Goal: Information Seeking & Learning: Learn about a topic

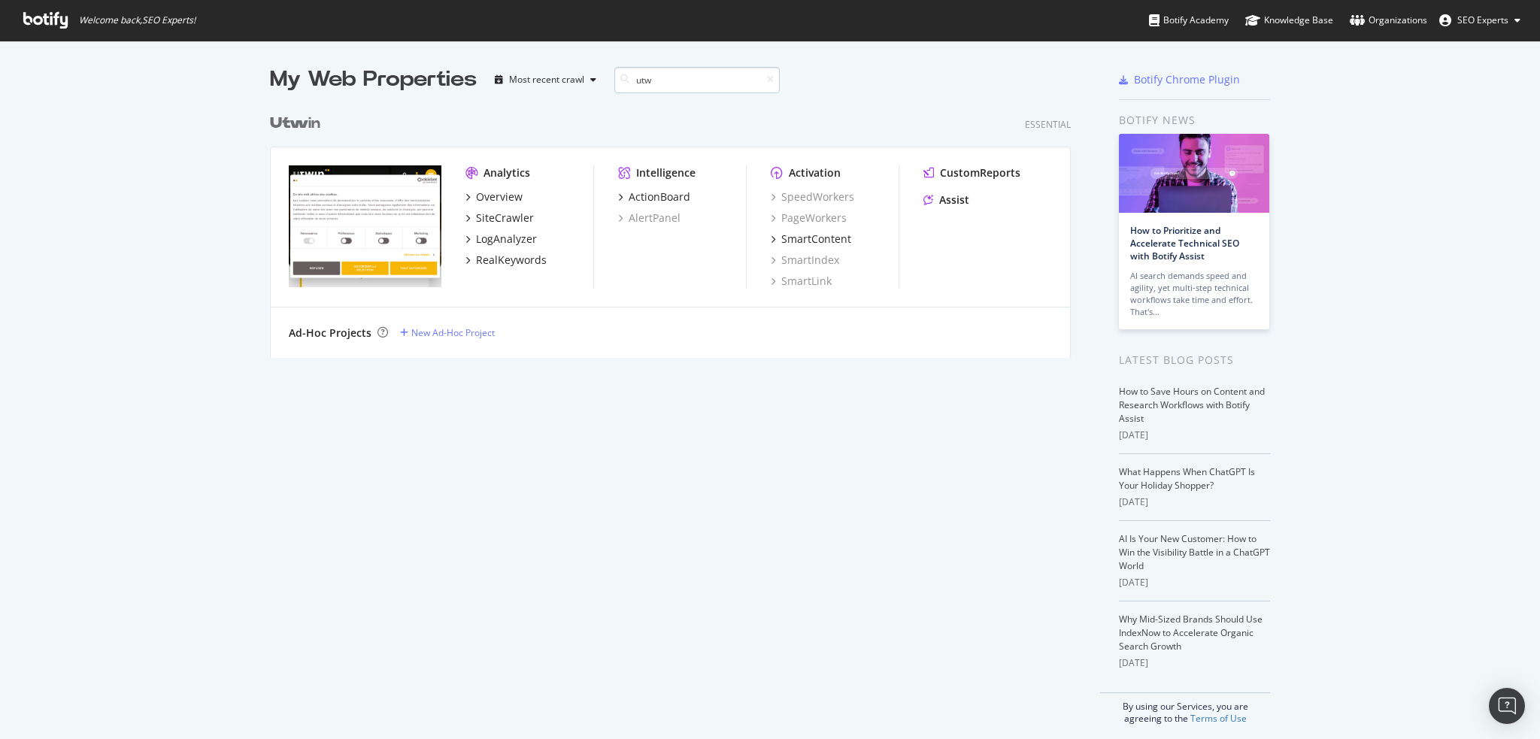
scroll to position [251, 802]
type input "utwin"
click at [499, 200] on div "Overview" at bounding box center [499, 196] width 47 height 15
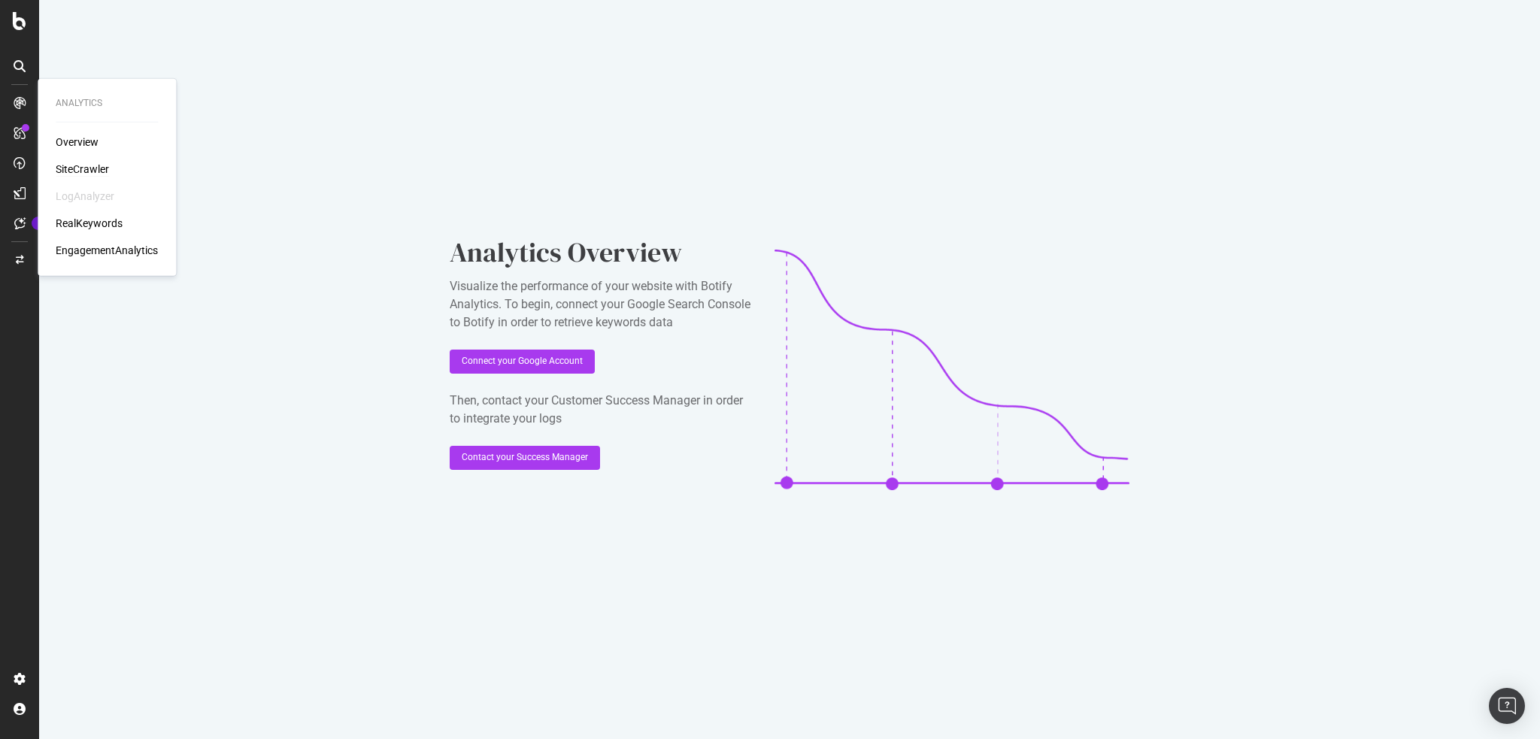
click at [89, 168] on div "SiteCrawler" at bounding box center [82, 169] width 53 height 15
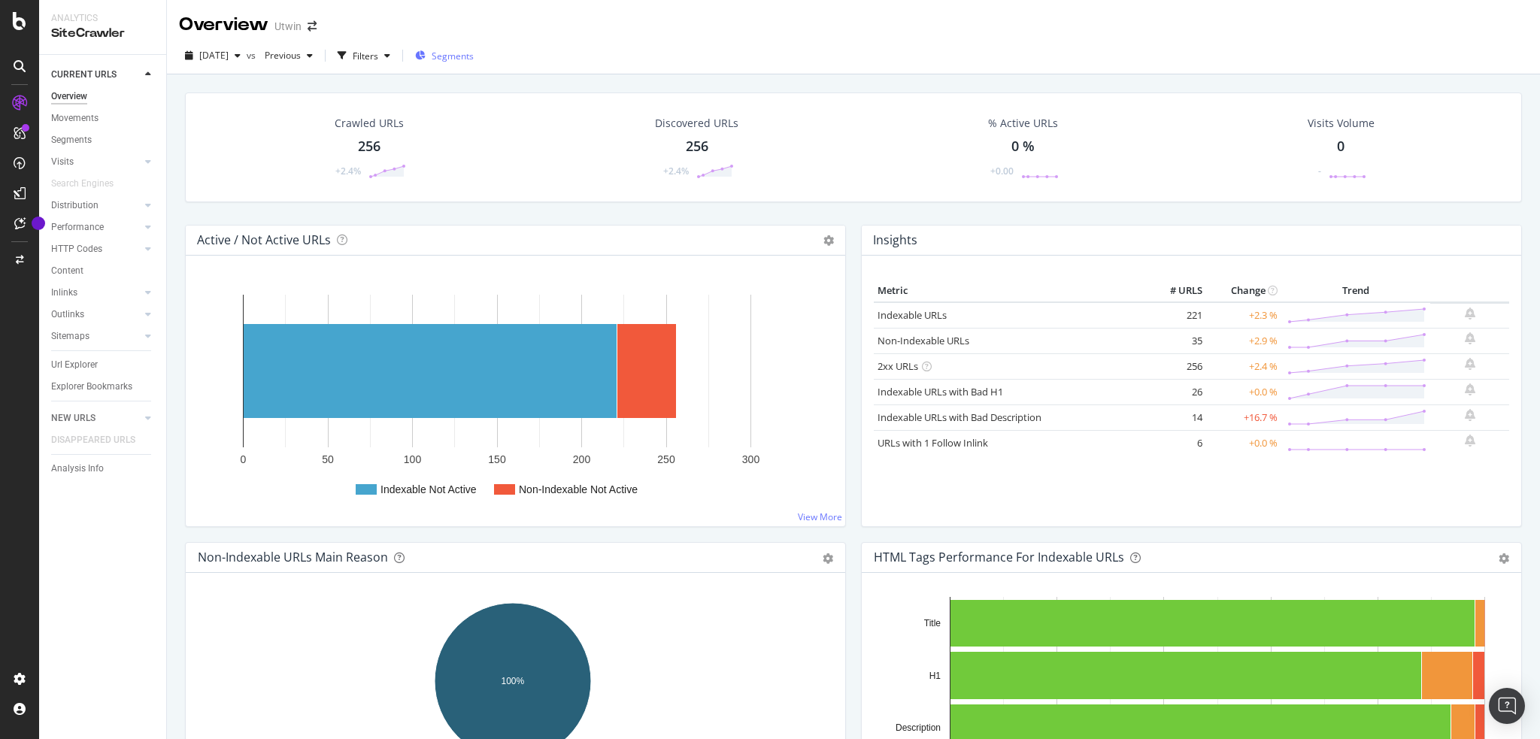
click at [474, 60] on span "Segments" at bounding box center [453, 56] width 42 height 13
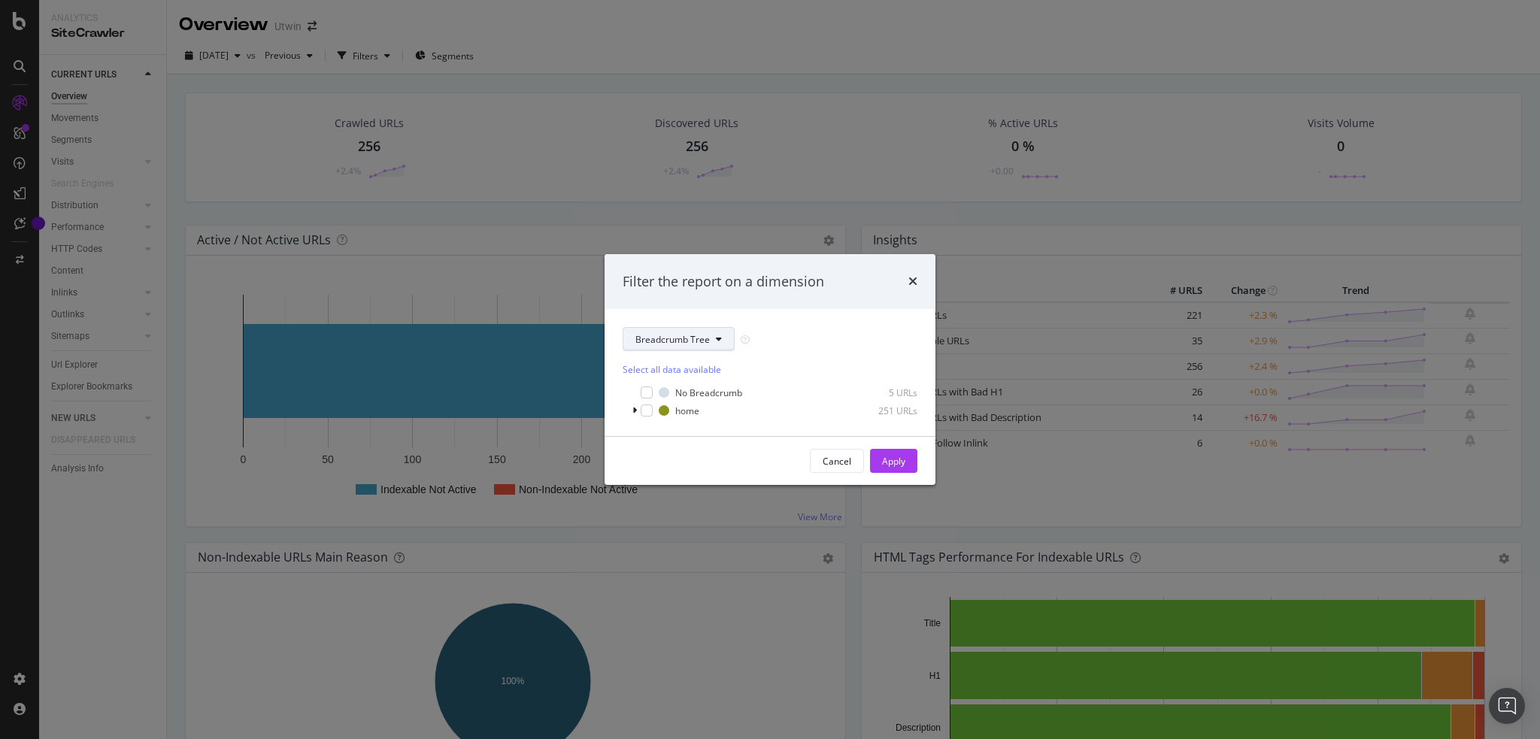
click at [699, 340] on span "Breadcrumb Tree" at bounding box center [672, 339] width 74 height 13
click at [678, 396] on span "pagetype" at bounding box center [683, 394] width 97 height 14
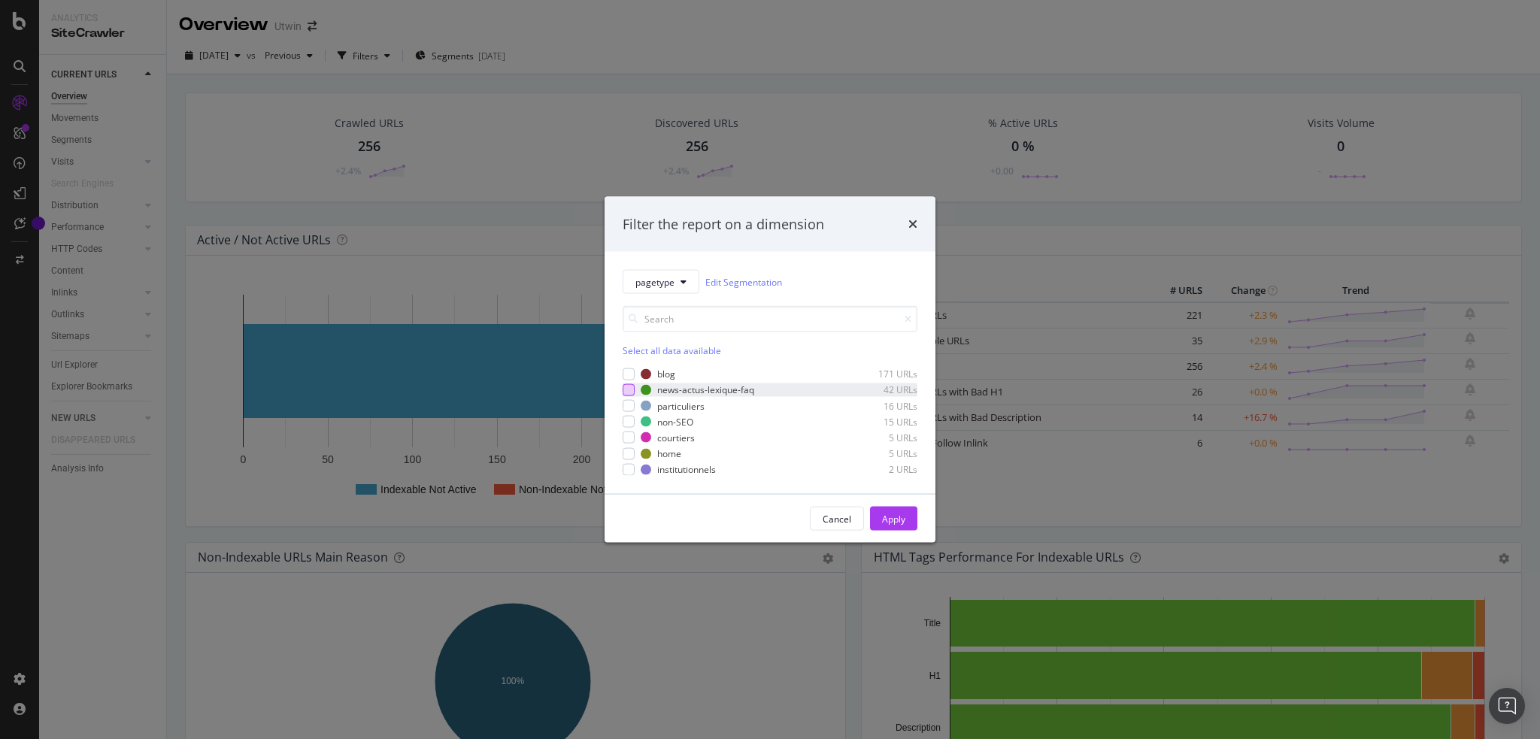
click at [630, 388] on div "modal" at bounding box center [629, 390] width 12 height 12
click at [891, 520] on div "Apply" at bounding box center [893, 518] width 23 height 13
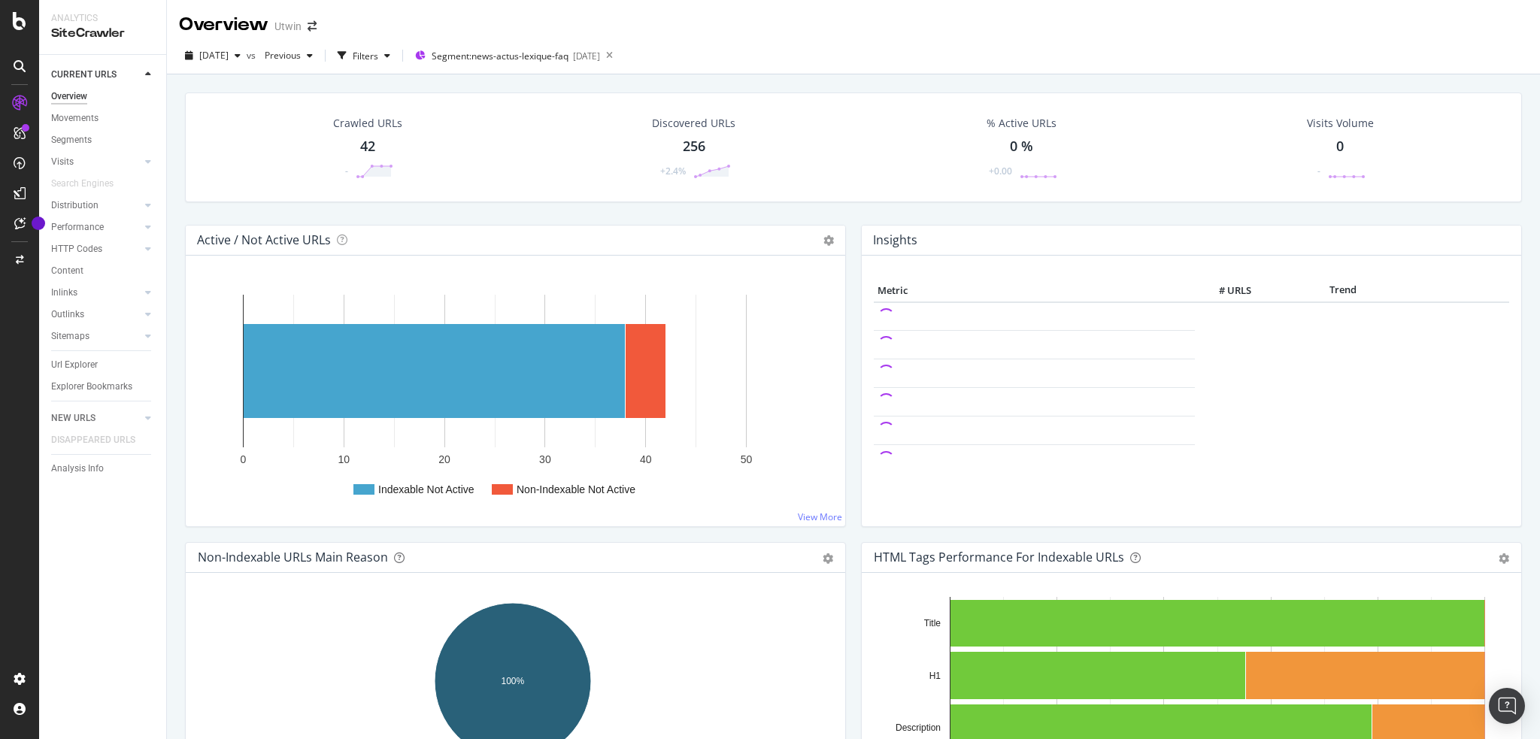
click at [363, 147] on div "42" at bounding box center [367, 147] width 15 height 20
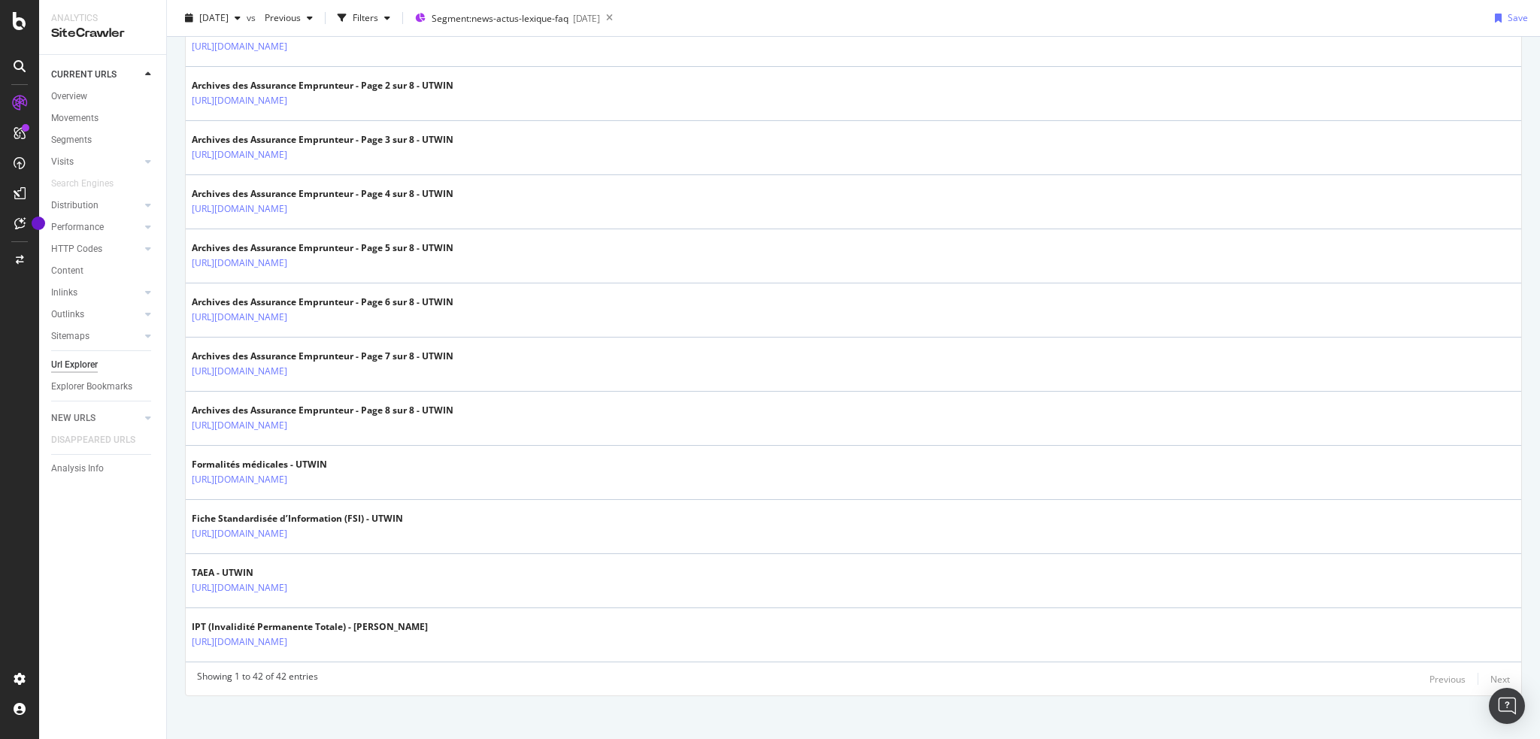
scroll to position [2051, 0]
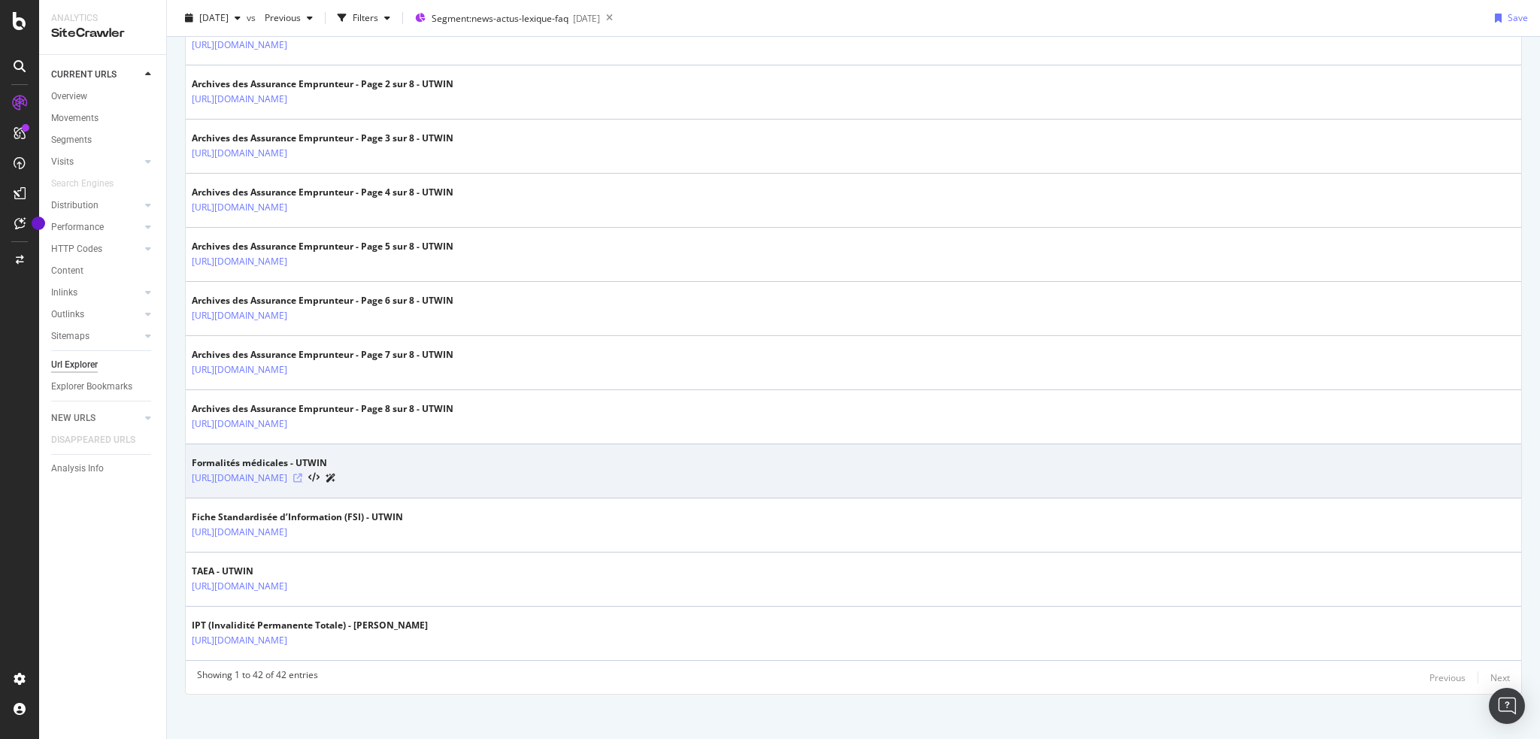
click at [302, 474] on icon at bounding box center [297, 478] width 9 height 9
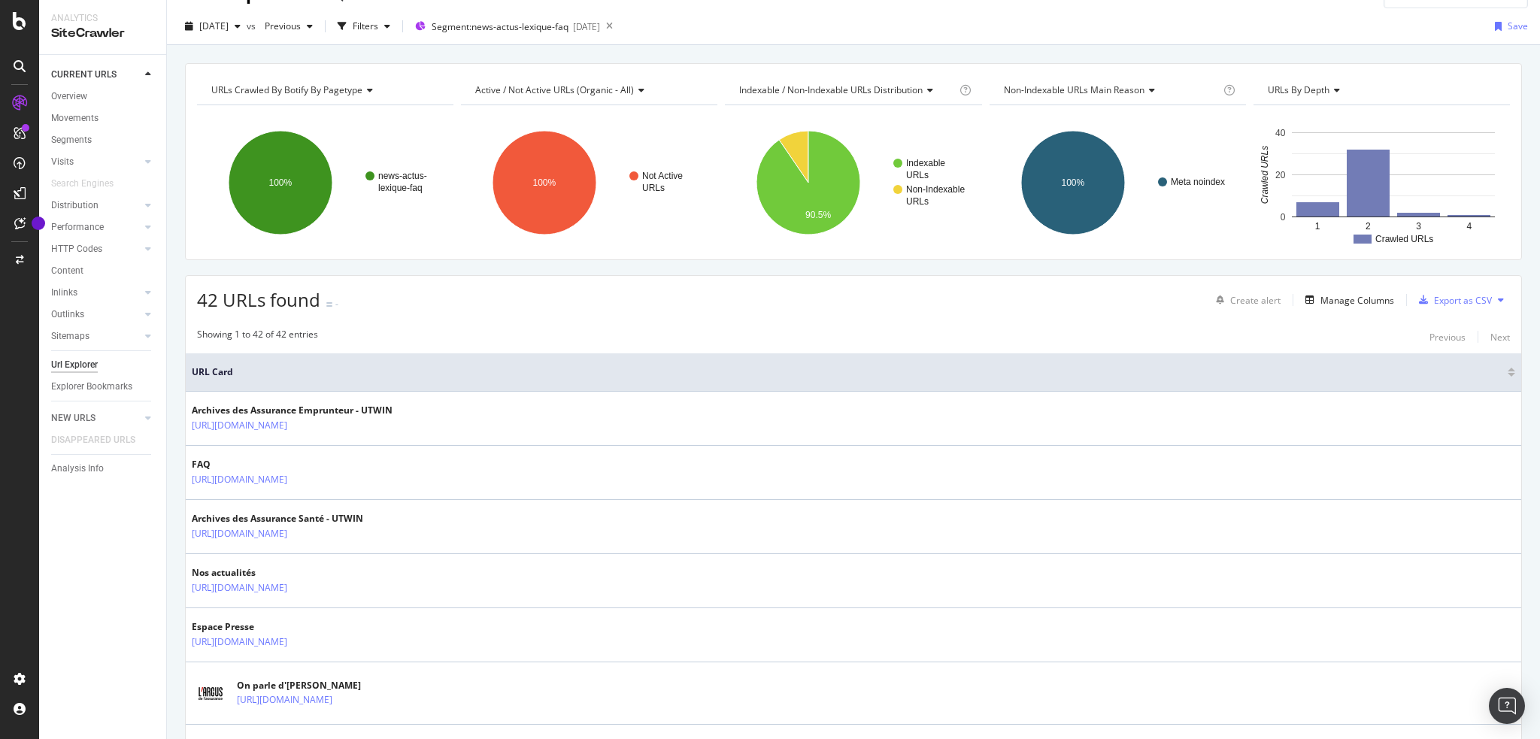
scroll to position [0, 0]
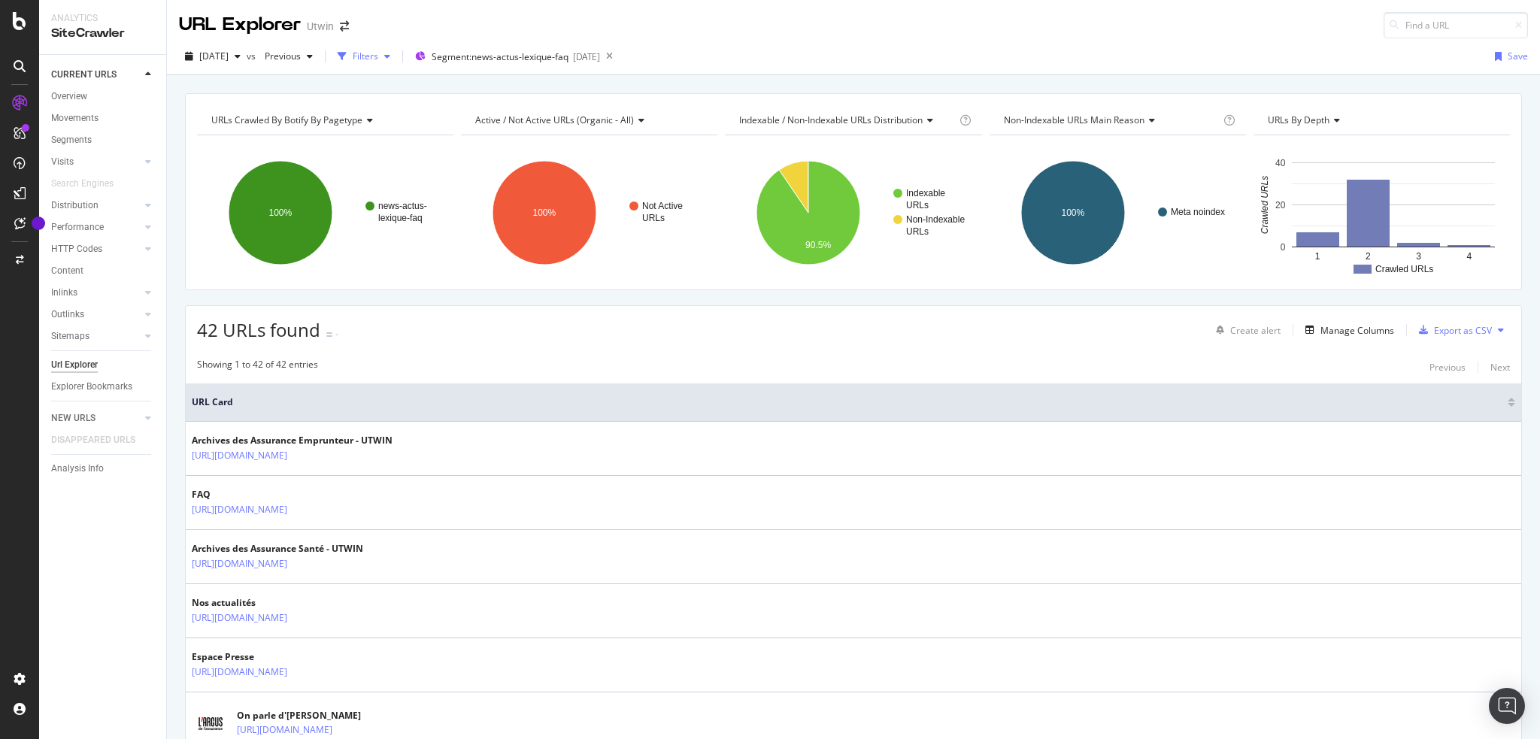
click at [378, 59] on div "Filters" at bounding box center [366, 56] width 26 height 13
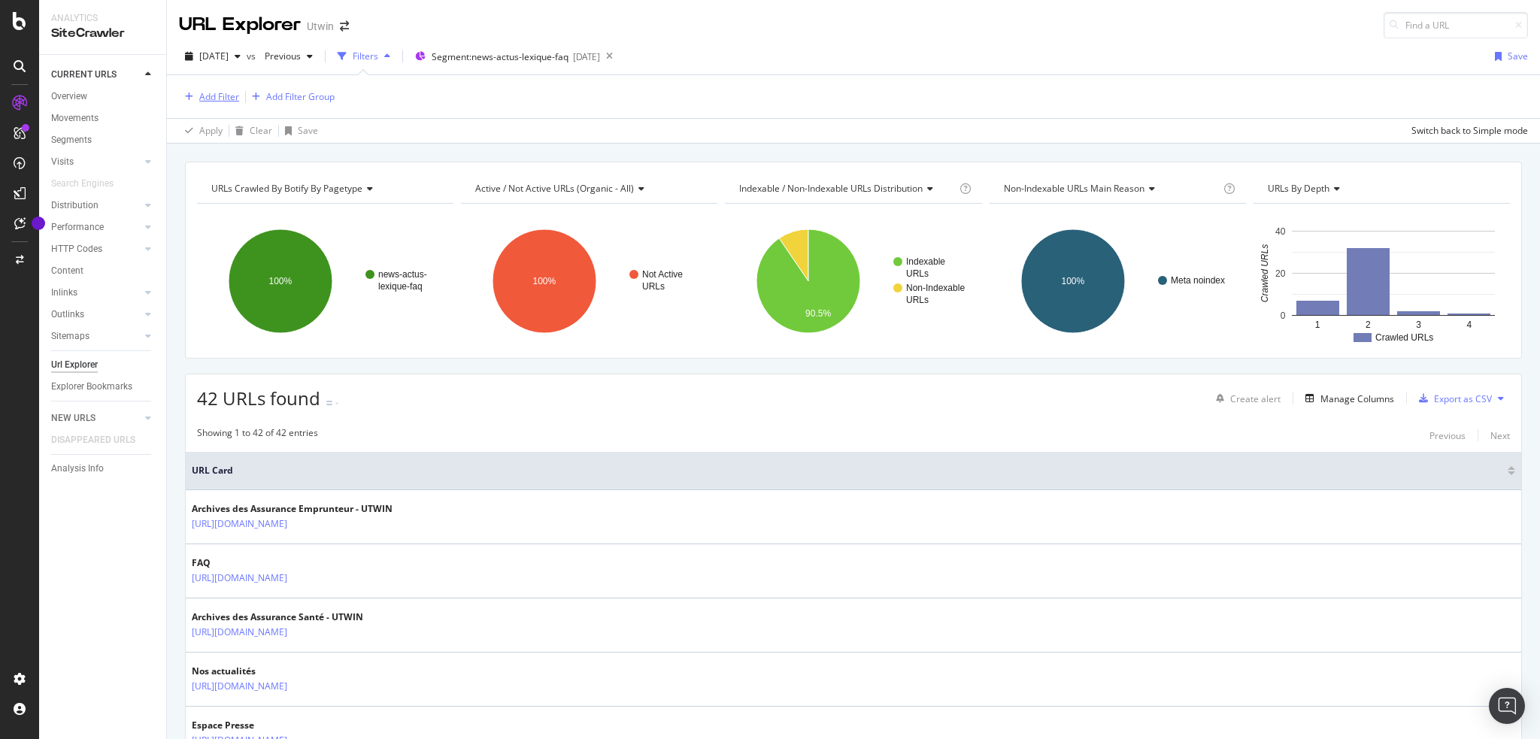
click at [214, 94] on div "Add Filter" at bounding box center [219, 96] width 40 height 13
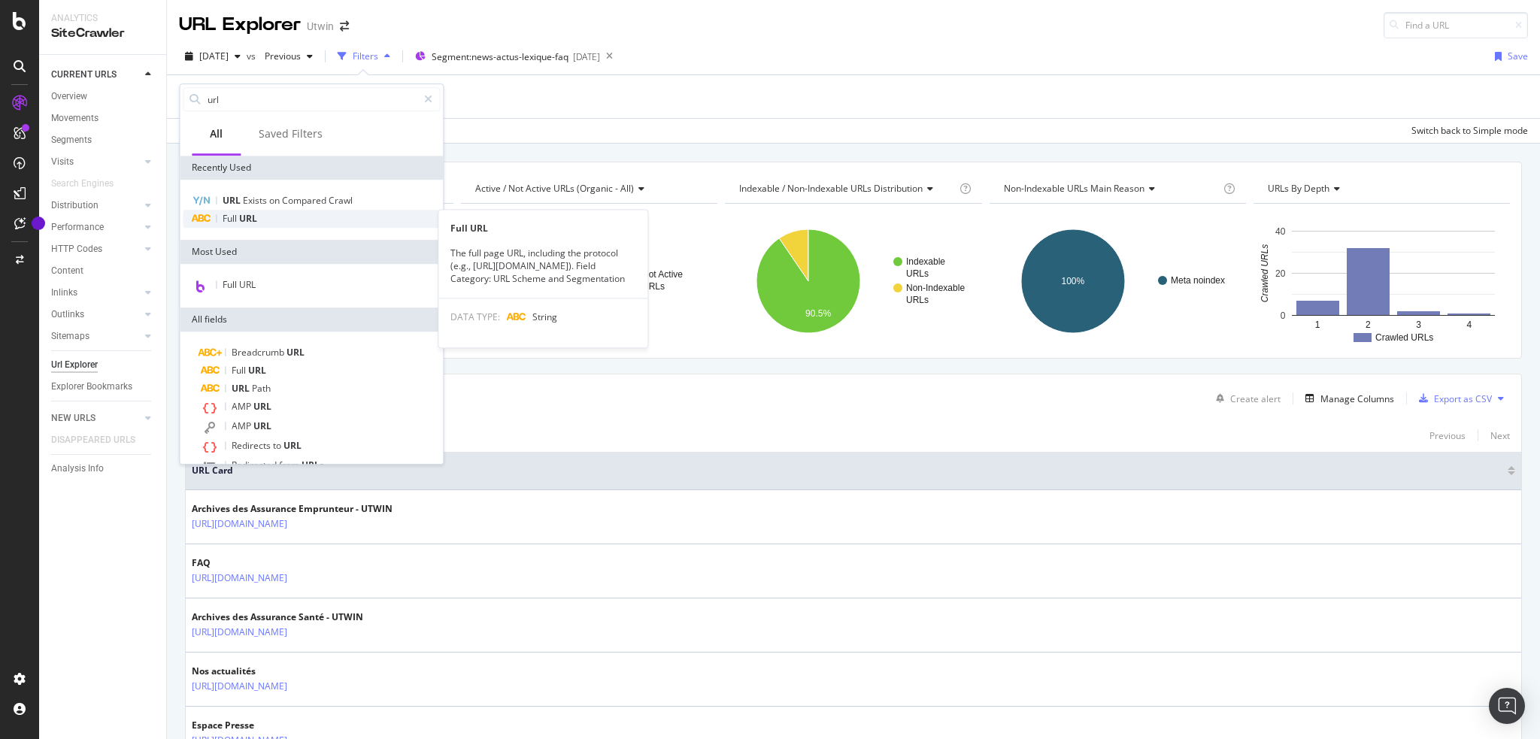
type input "url"
click at [253, 218] on span "URL" at bounding box center [248, 218] width 18 height 13
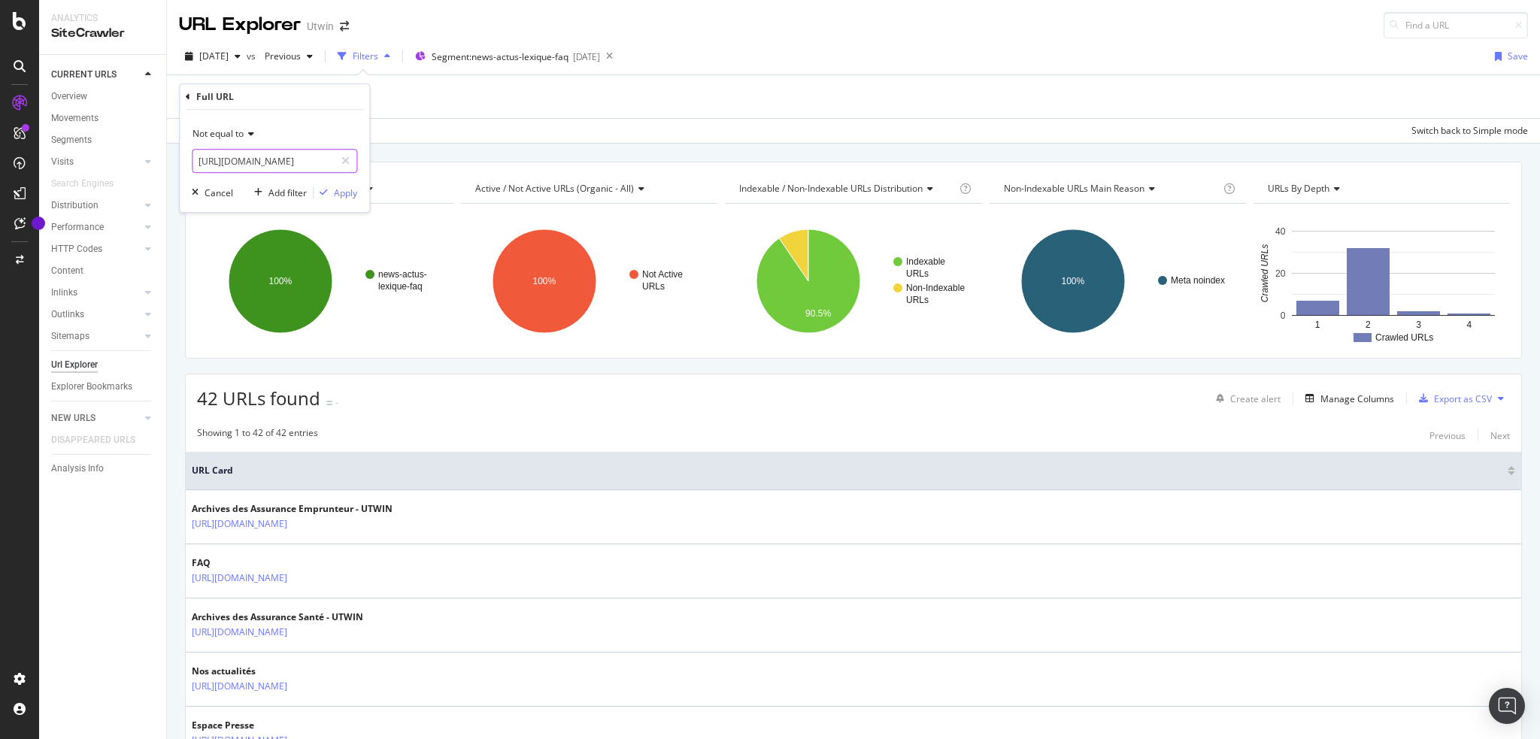
click at [253, 158] on input "[URL][DOMAIN_NAME]" at bounding box center [264, 161] width 142 height 24
click at [253, 132] on icon at bounding box center [249, 133] width 11 height 9
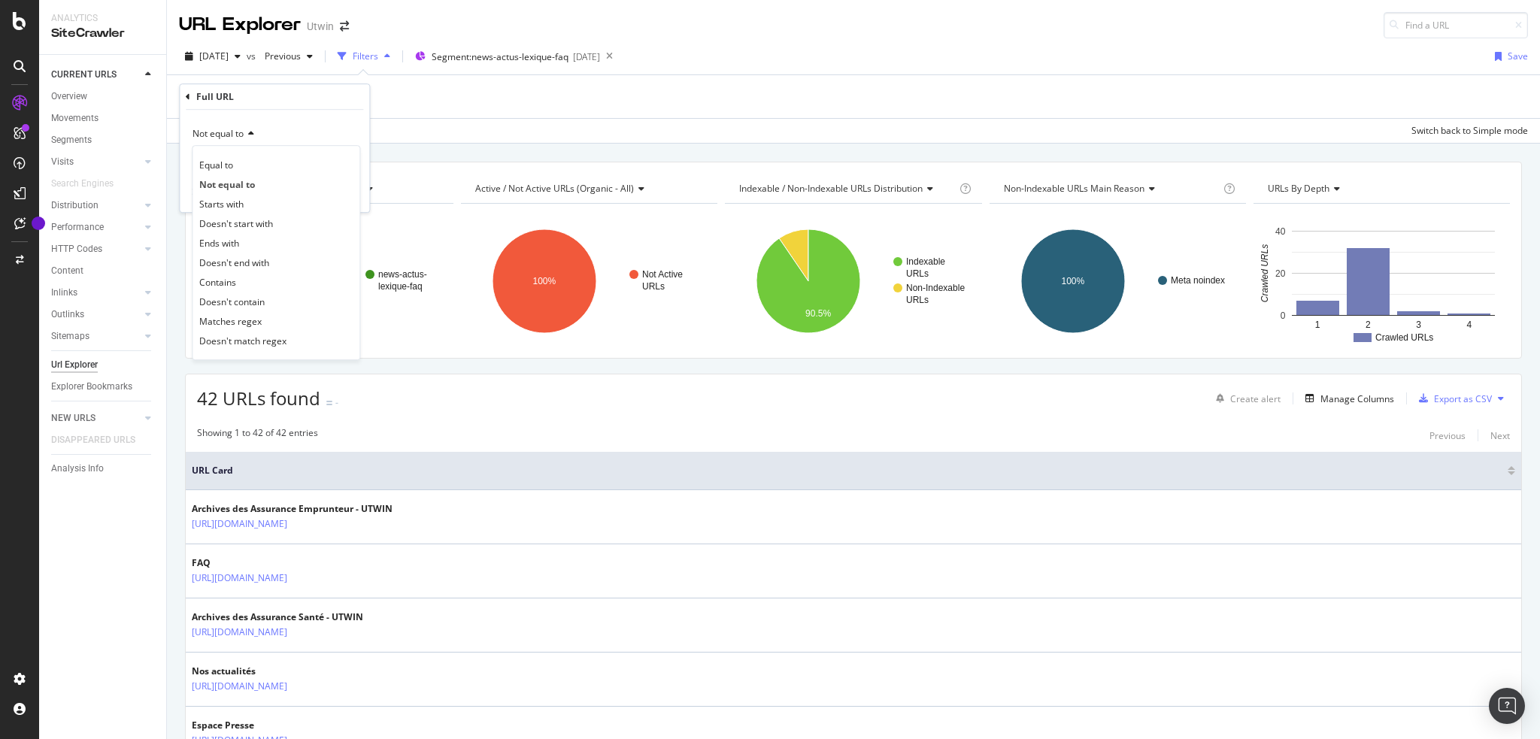
click at [239, 280] on div "Contains" at bounding box center [276, 282] width 161 height 20
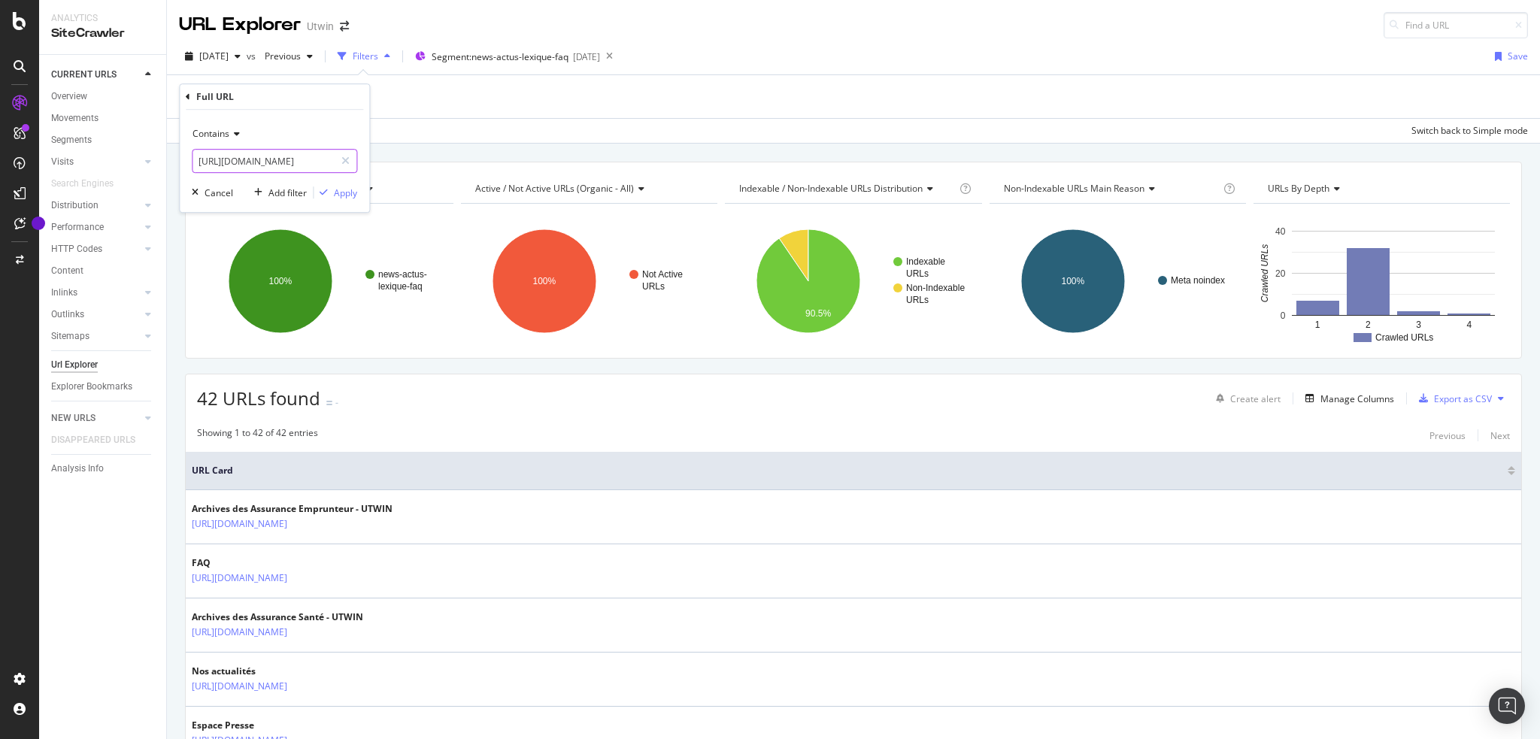
click at [248, 156] on input "[URL][DOMAIN_NAME]" at bounding box center [264, 161] width 142 height 24
click at [199, 159] on input "definition" at bounding box center [264, 161] width 142 height 24
type input "?definition"
click at [346, 189] on div "Apply" at bounding box center [345, 192] width 23 height 13
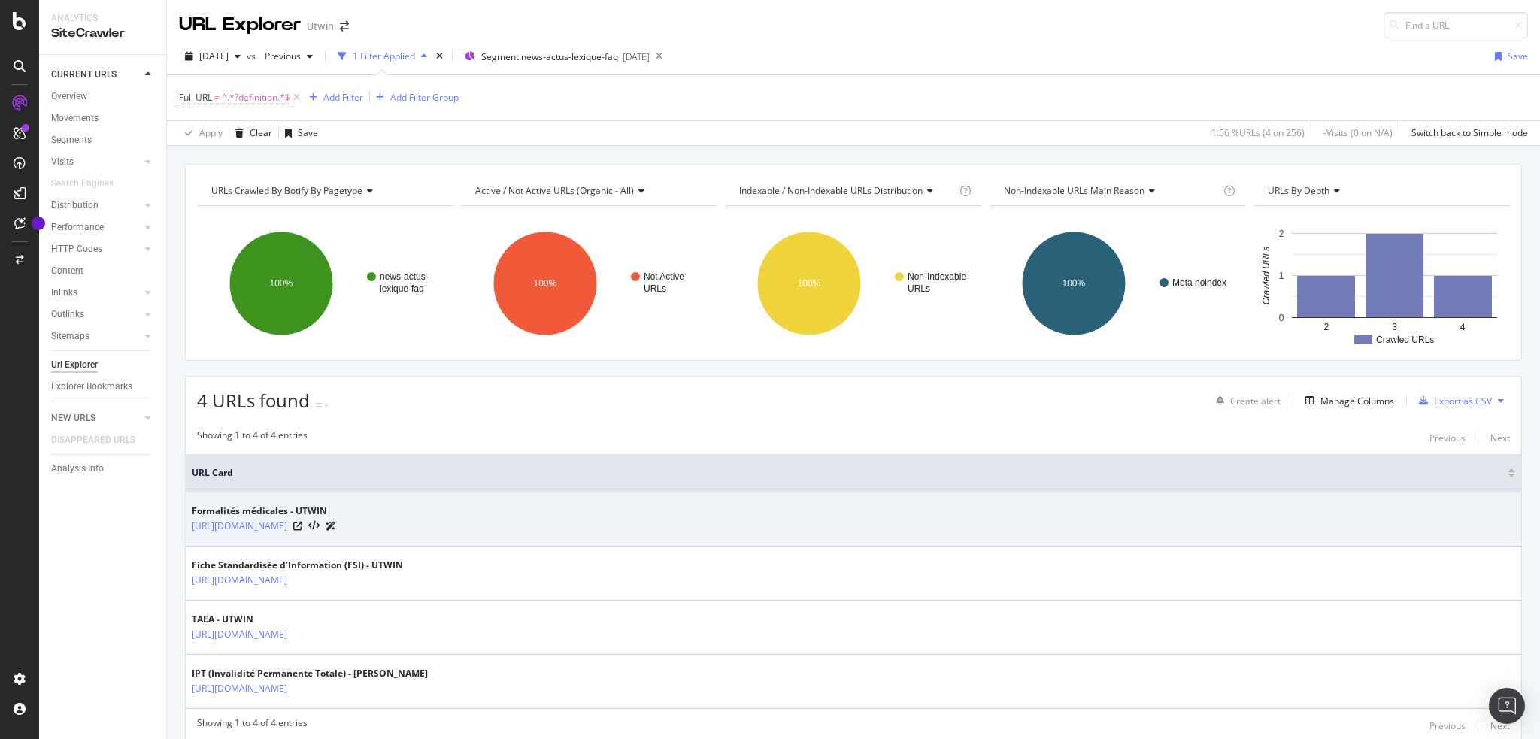
scroll to position [54, 0]
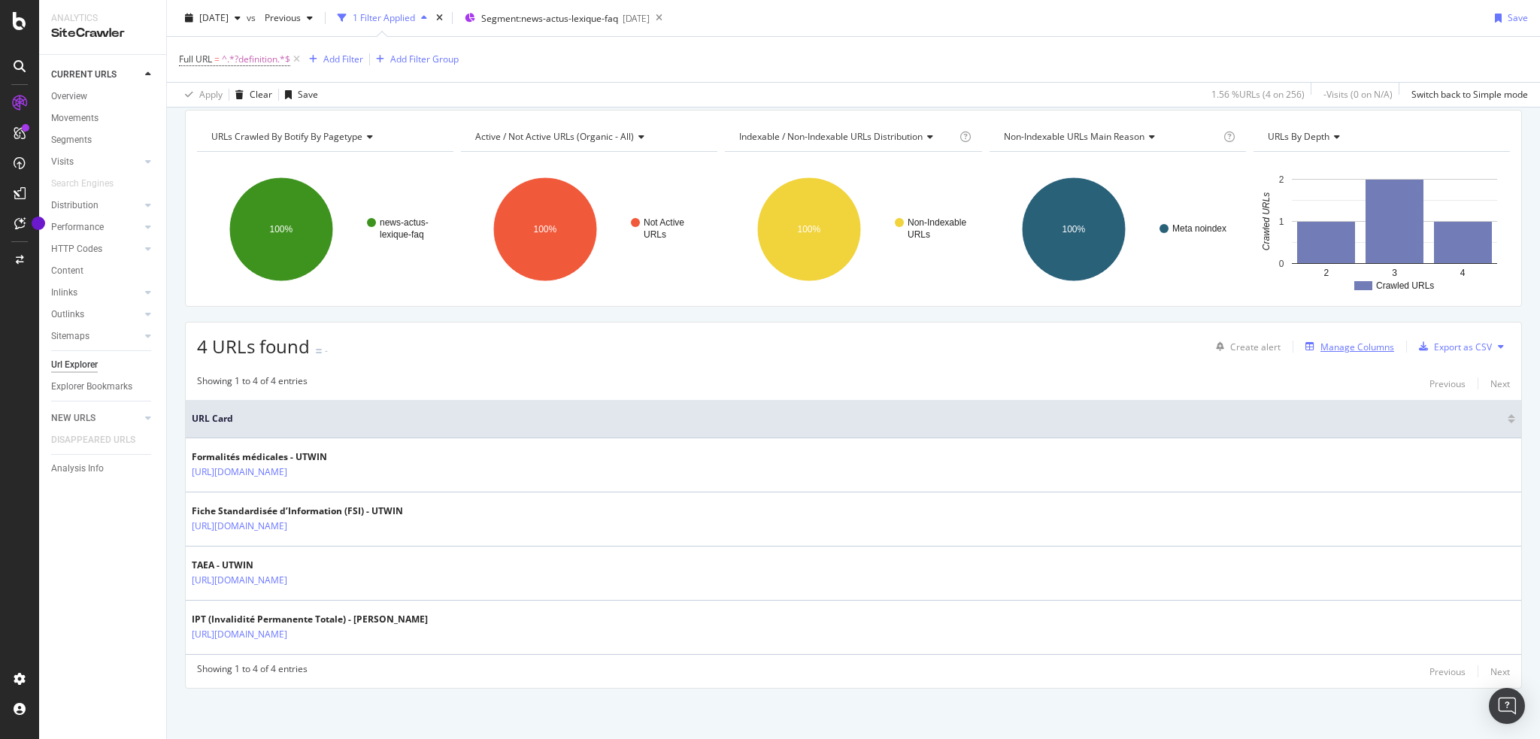
click at [1328, 345] on div "Manage Columns" at bounding box center [1357, 347] width 74 height 13
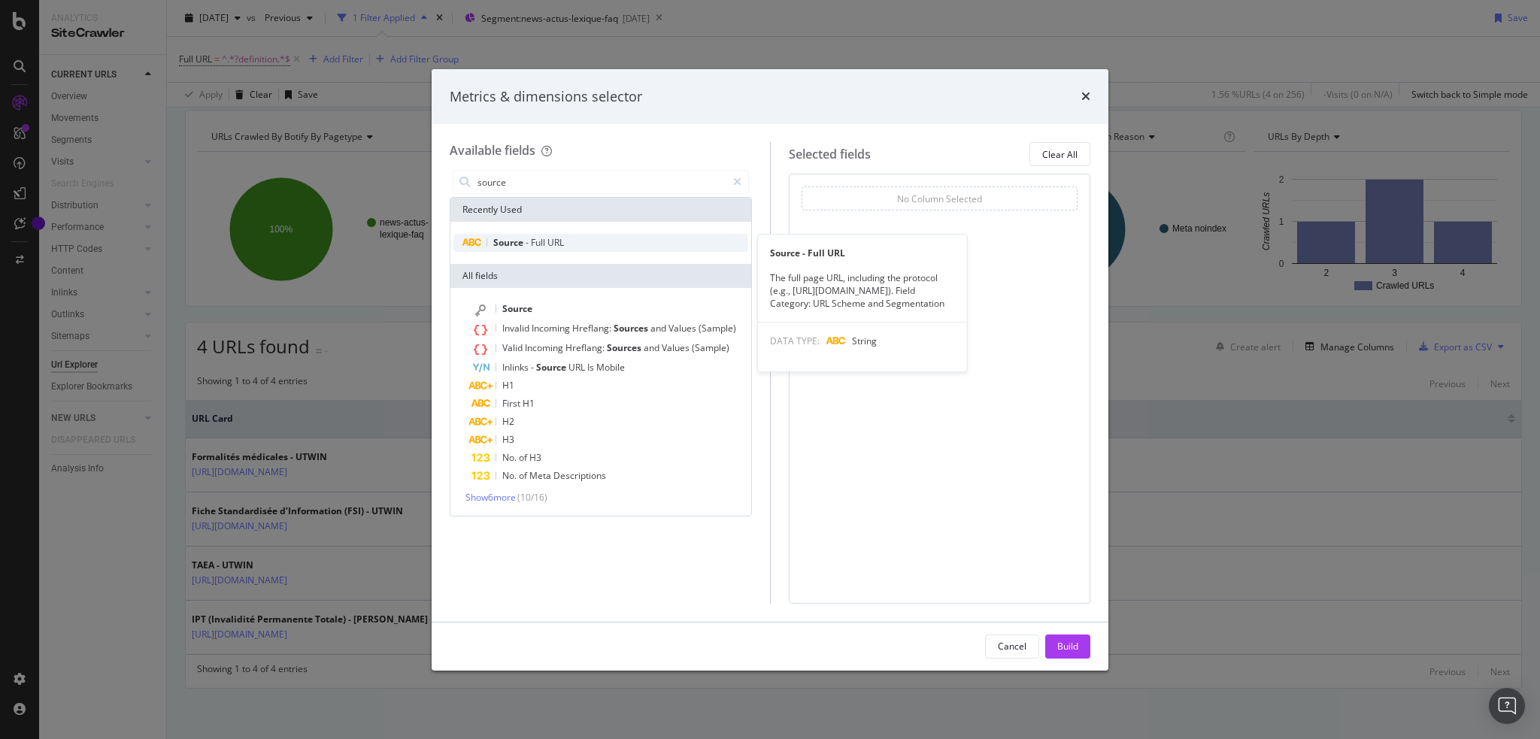
type input "source"
click at [544, 241] on span "Full" at bounding box center [539, 242] width 17 height 13
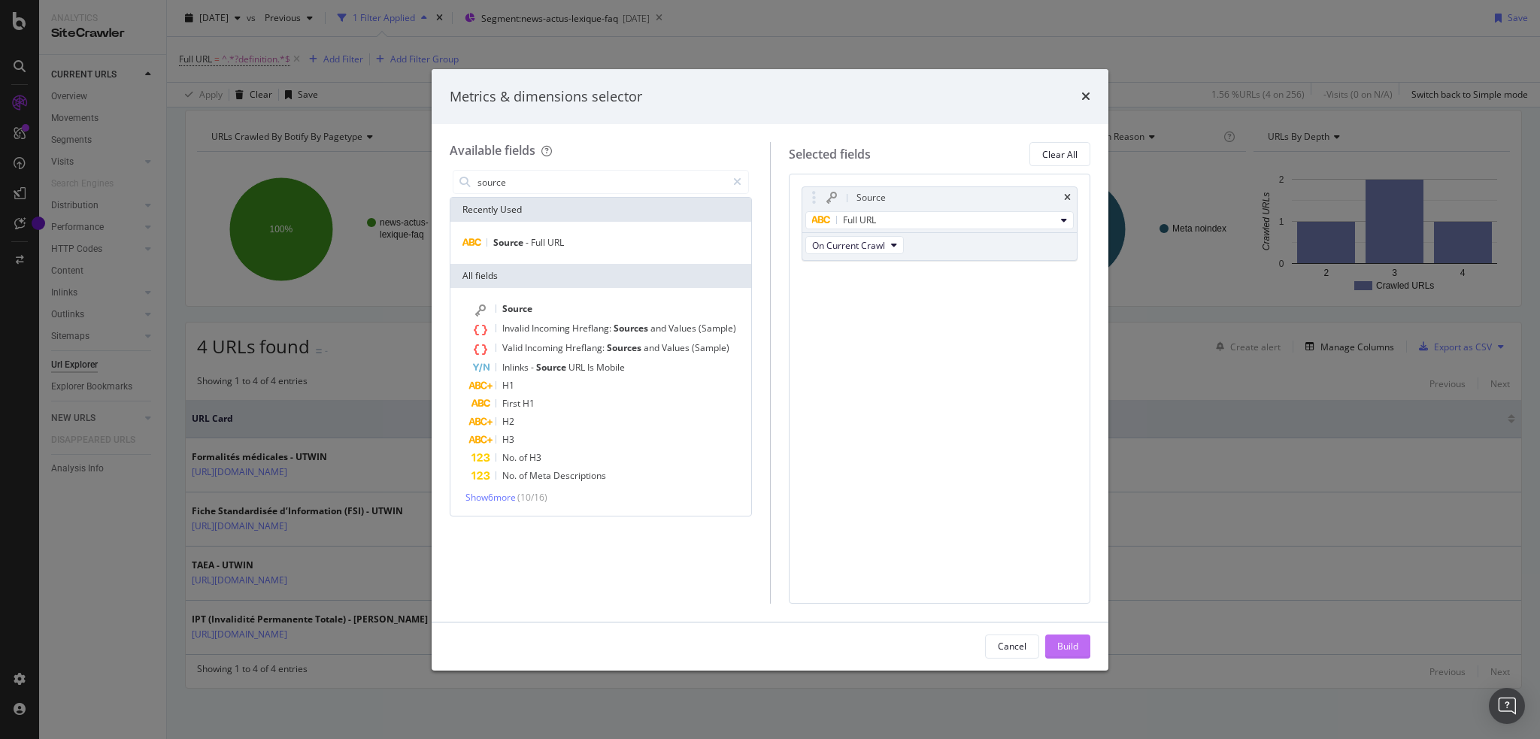
click at [1077, 644] on div "Build" at bounding box center [1067, 646] width 21 height 13
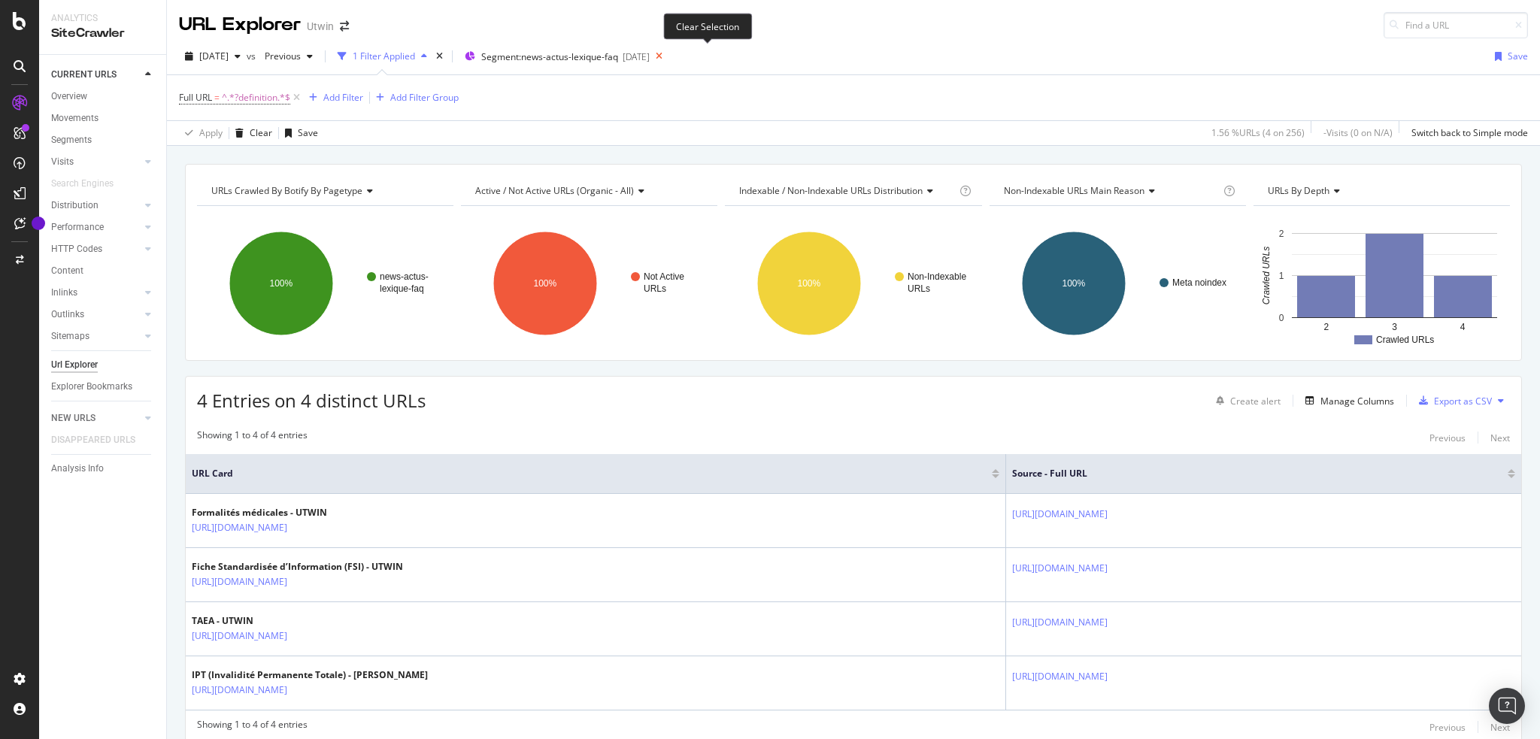
click at [668, 55] on icon at bounding box center [659, 56] width 19 height 21
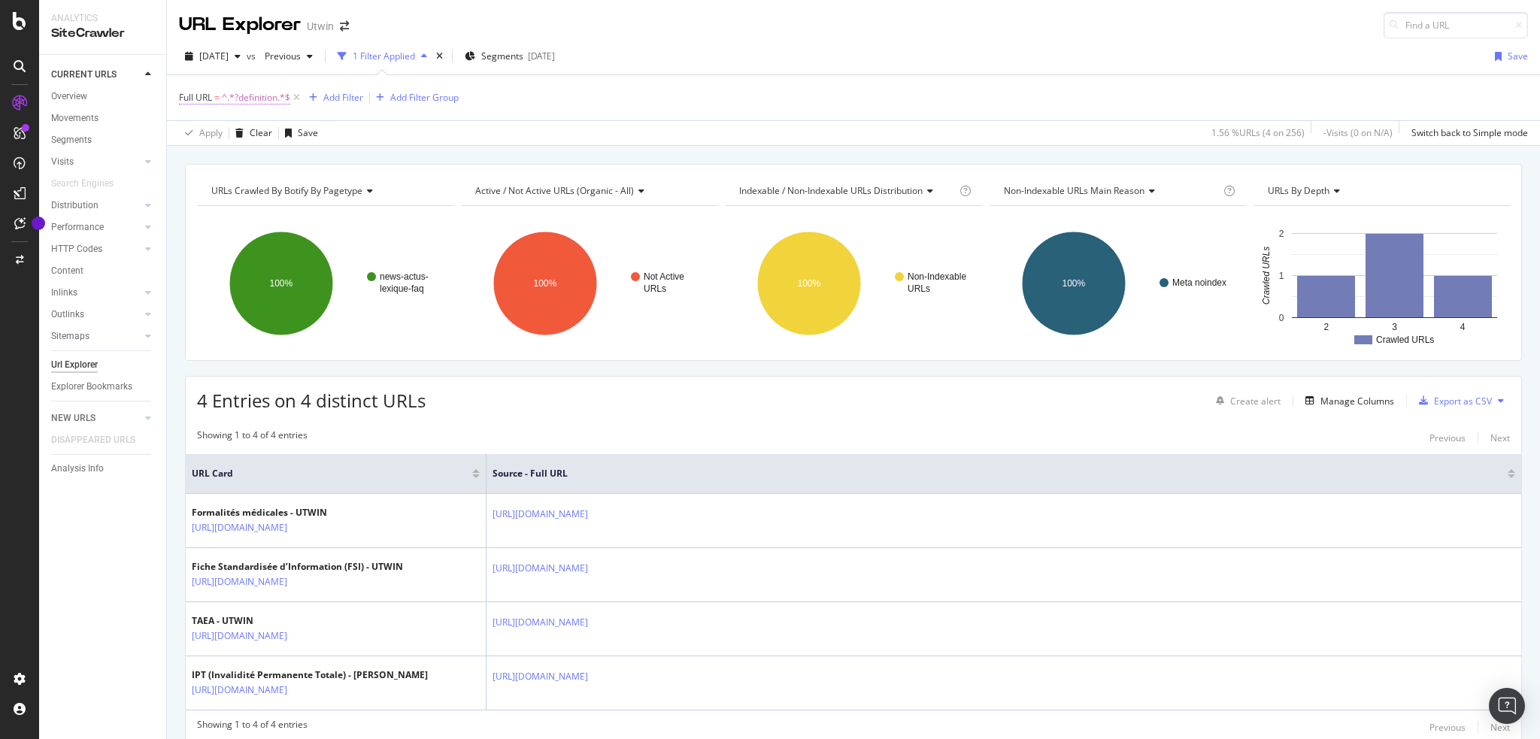
click at [238, 98] on span "^.*?definition.*$" at bounding box center [256, 97] width 68 height 21
click at [250, 159] on input "?definition" at bounding box center [264, 159] width 142 height 24
click at [253, 156] on input "?definition" at bounding box center [264, 159] width 142 height 24
drag, startPoint x: 253, startPoint y: 156, endPoint x: 204, endPoint y: 154, distance: 49.7
click at [204, 154] on input "?definition" at bounding box center [264, 159] width 142 height 24
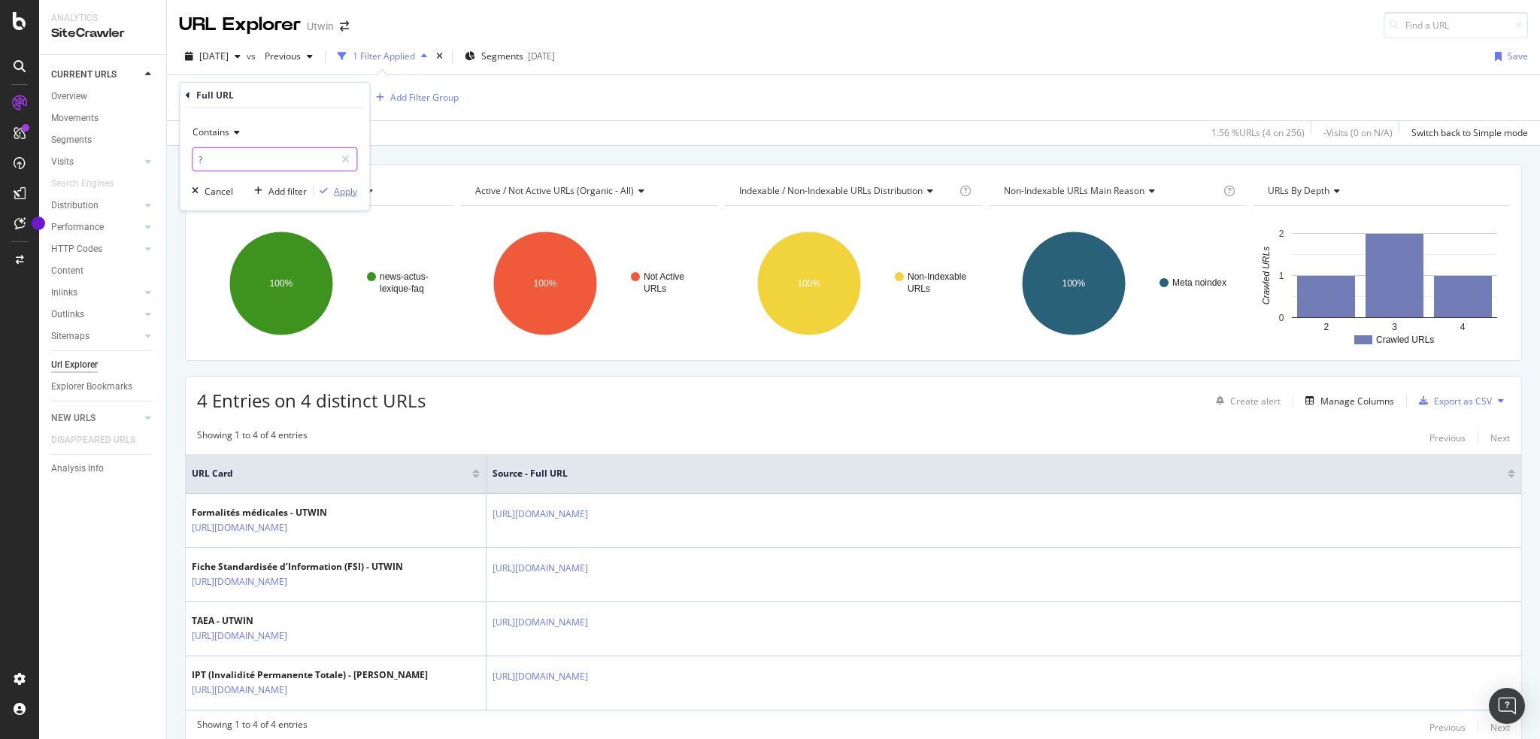
type input "?"
click at [347, 191] on div "Apply" at bounding box center [345, 190] width 23 height 13
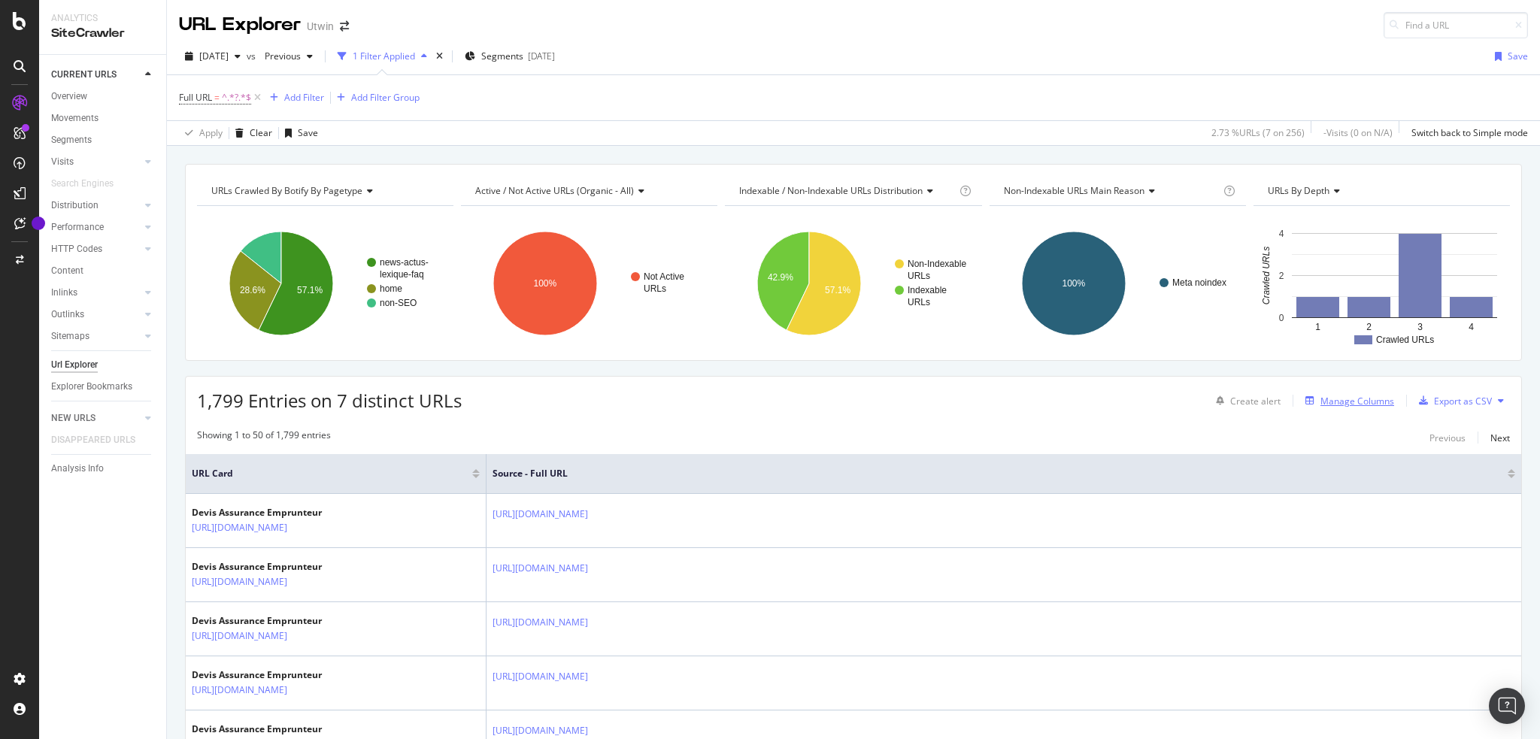
click at [1332, 397] on div "Manage Columns" at bounding box center [1357, 401] width 74 height 13
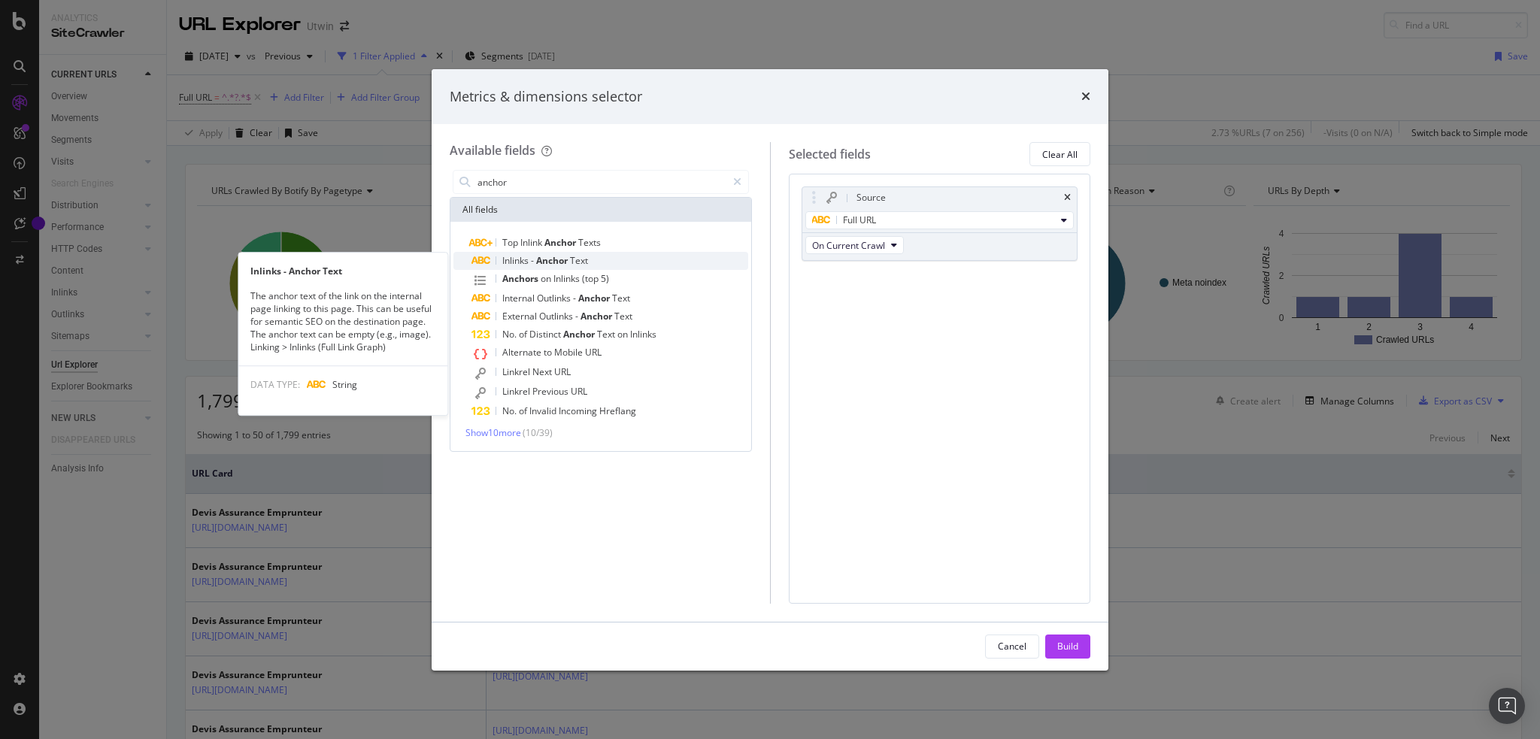
type input "anchor"
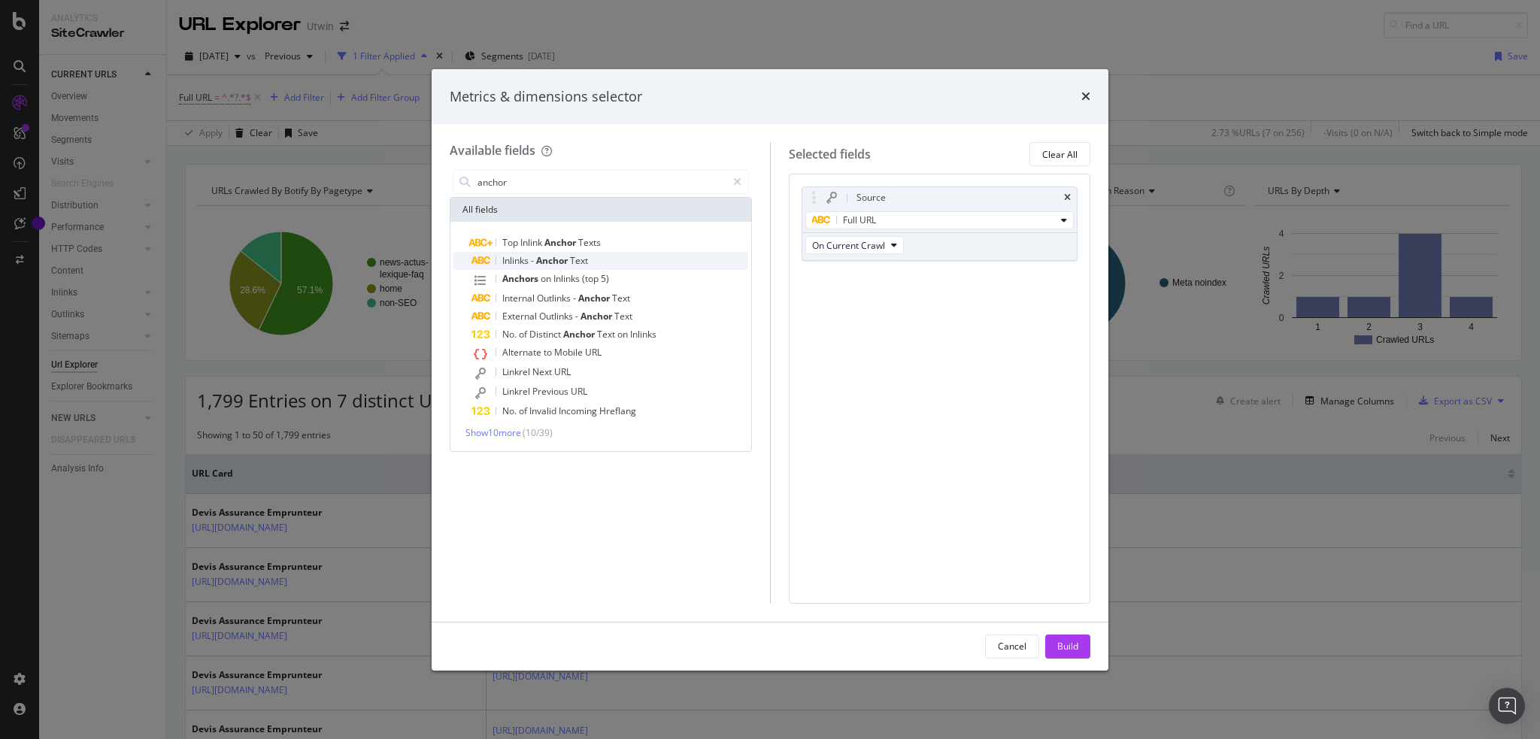
click at [550, 264] on span "Anchor" at bounding box center [553, 260] width 34 height 13
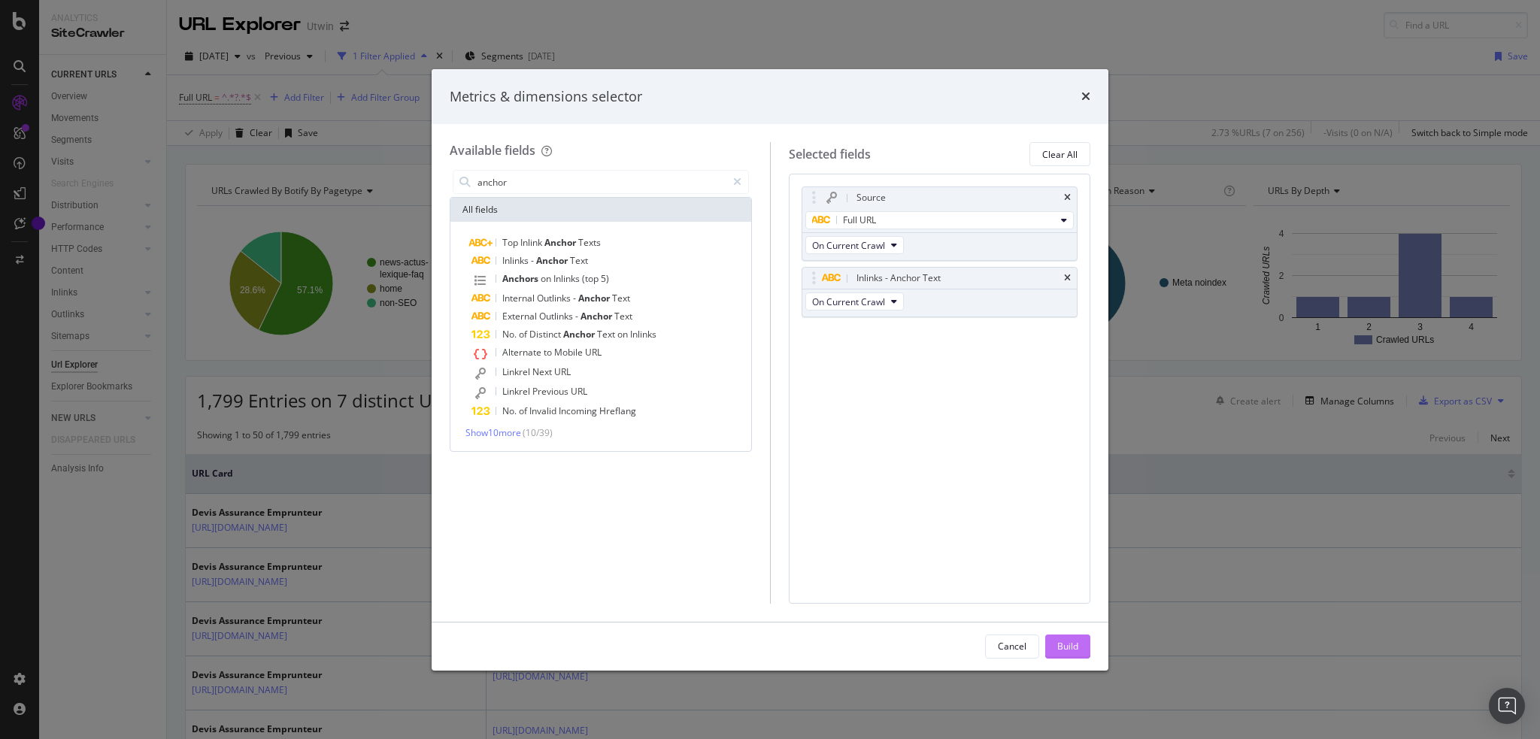
click at [1068, 650] on div "Build" at bounding box center [1067, 646] width 21 height 13
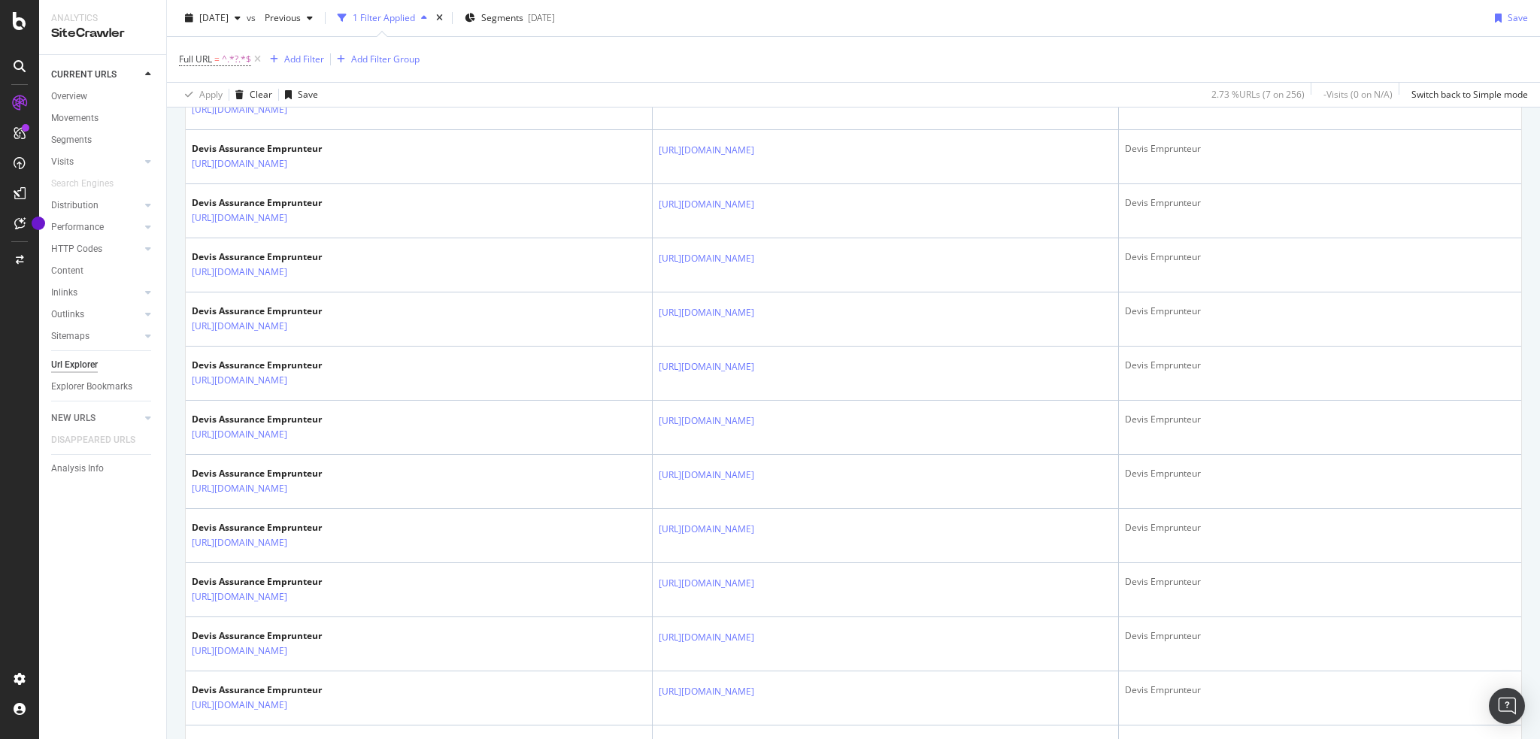
scroll to position [2541, 0]
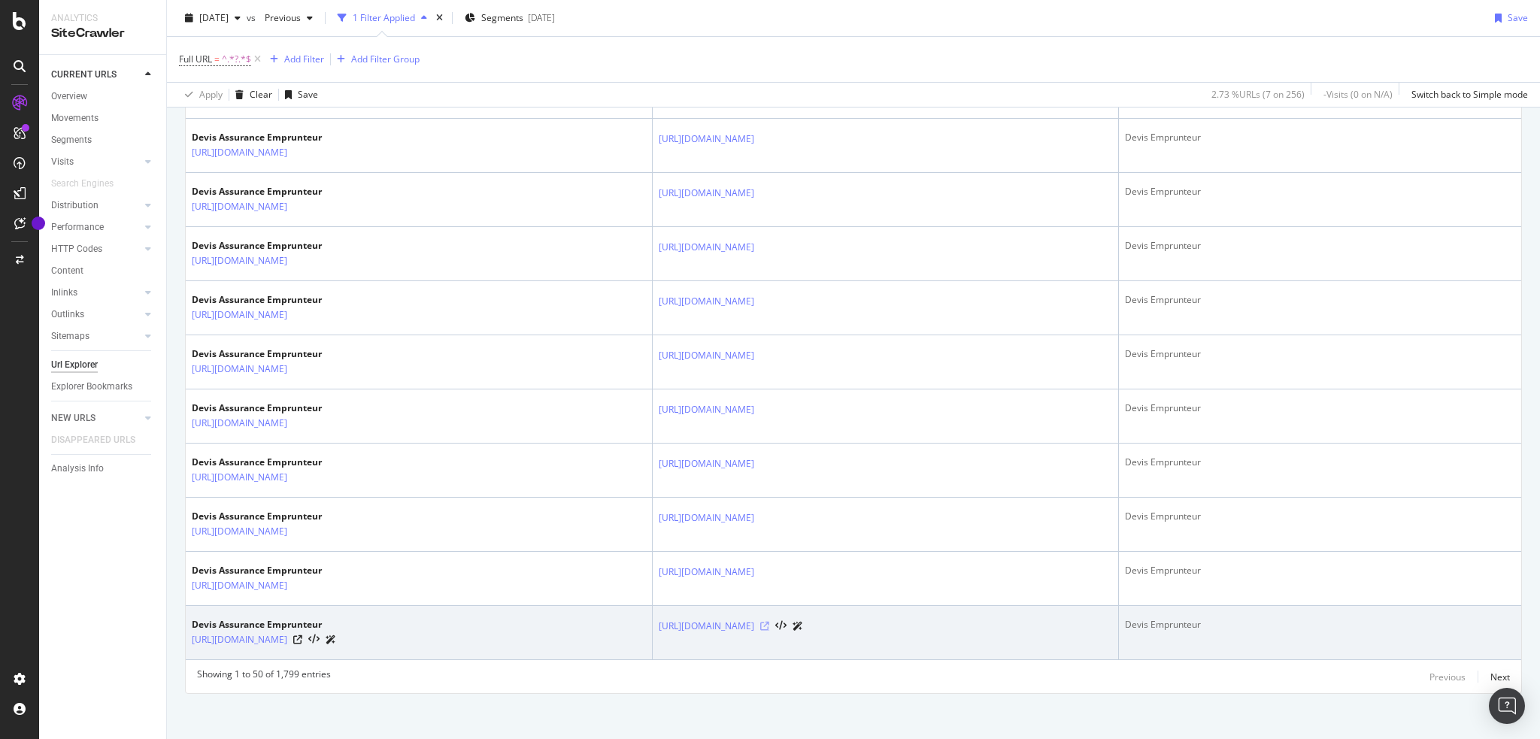
click at [769, 622] on icon at bounding box center [764, 626] width 9 height 9
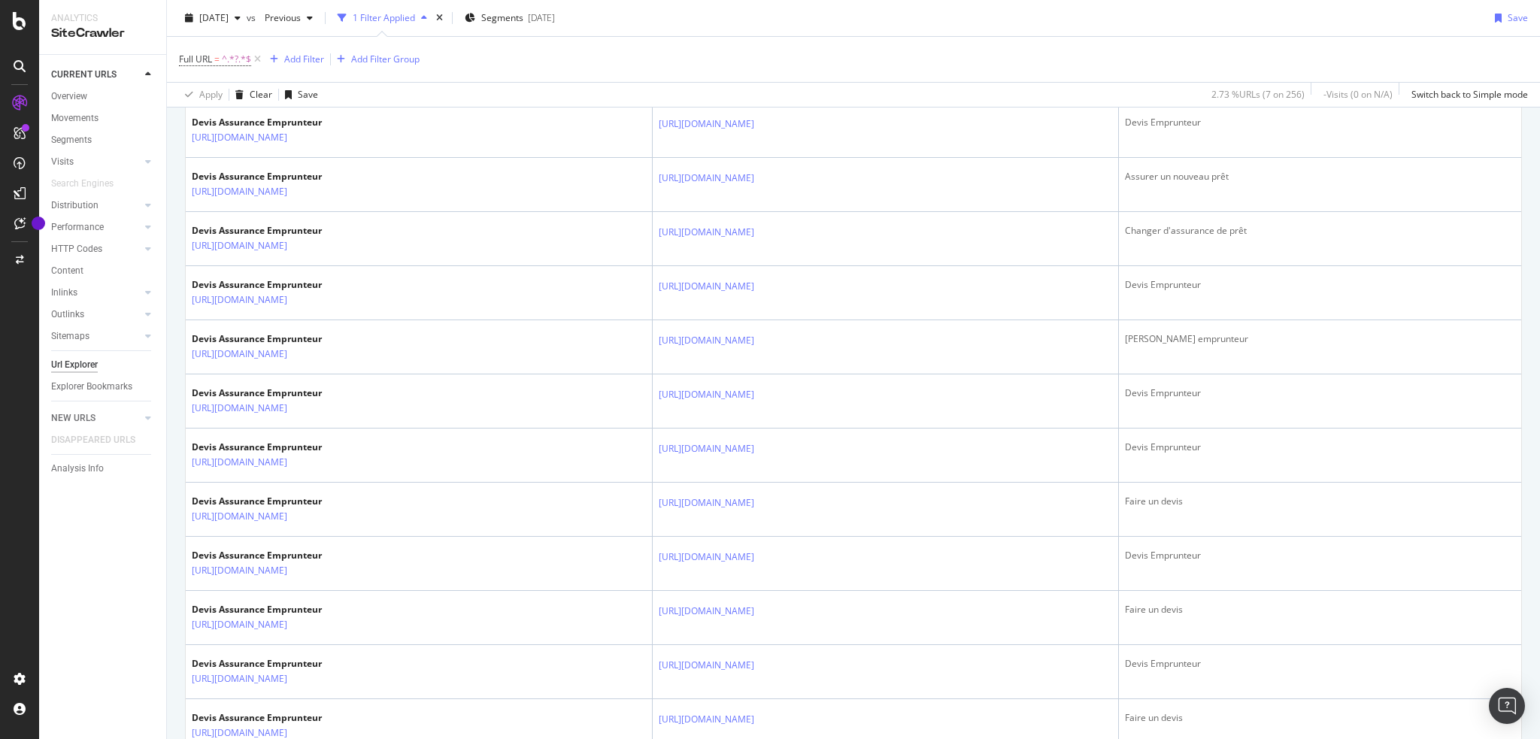
scroll to position [0, 0]
